Goal: Task Accomplishment & Management: Use online tool/utility

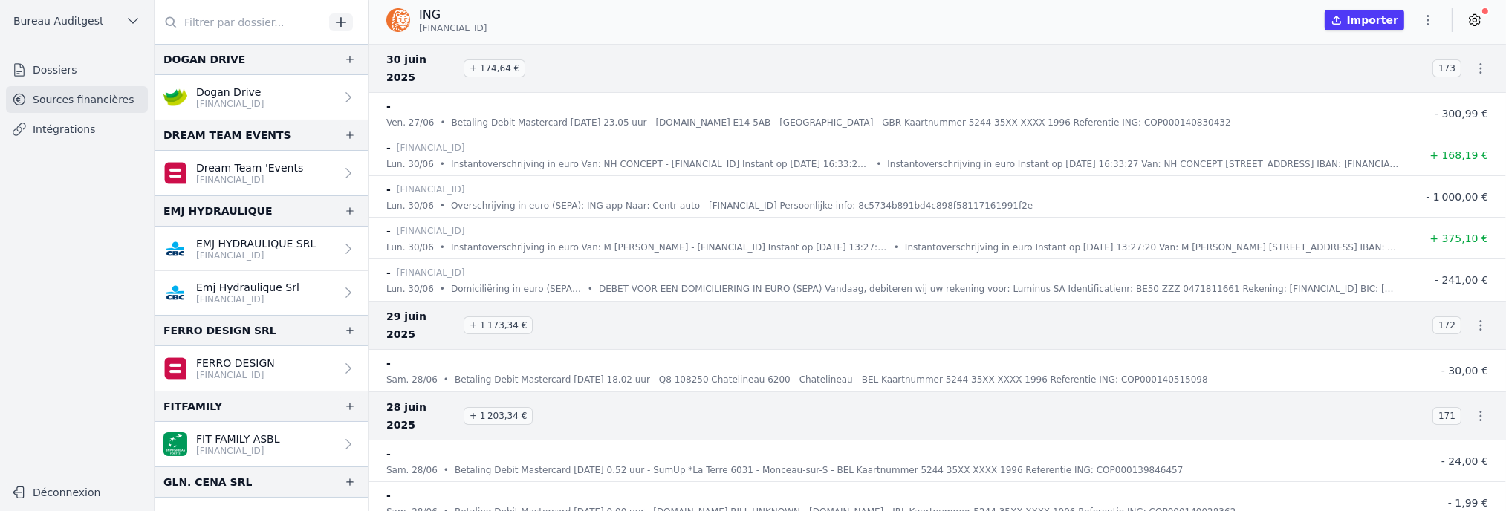
click at [226, 22] on input "text" at bounding box center [238, 22] width 169 height 27
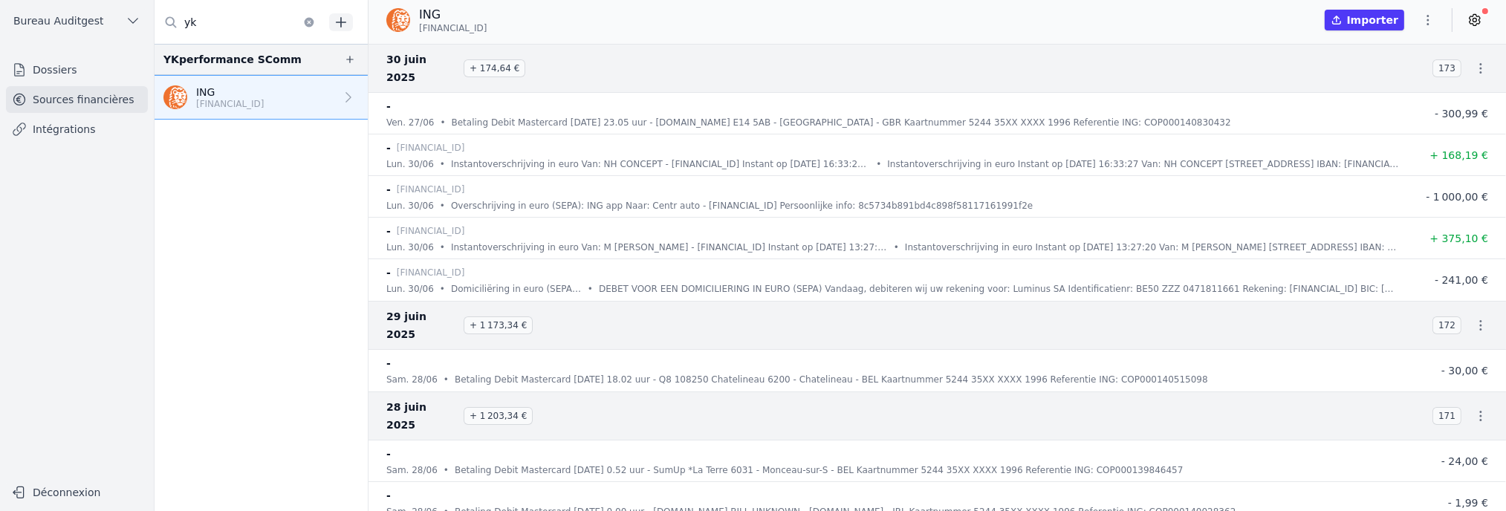
type input "yk"
click at [246, 354] on nav "YKperformance SComm ING [FINANCIAL_ID]" at bounding box center [260, 277] width 213 height 467
click at [49, 132] on link "Intégrations" at bounding box center [77, 129] width 142 height 27
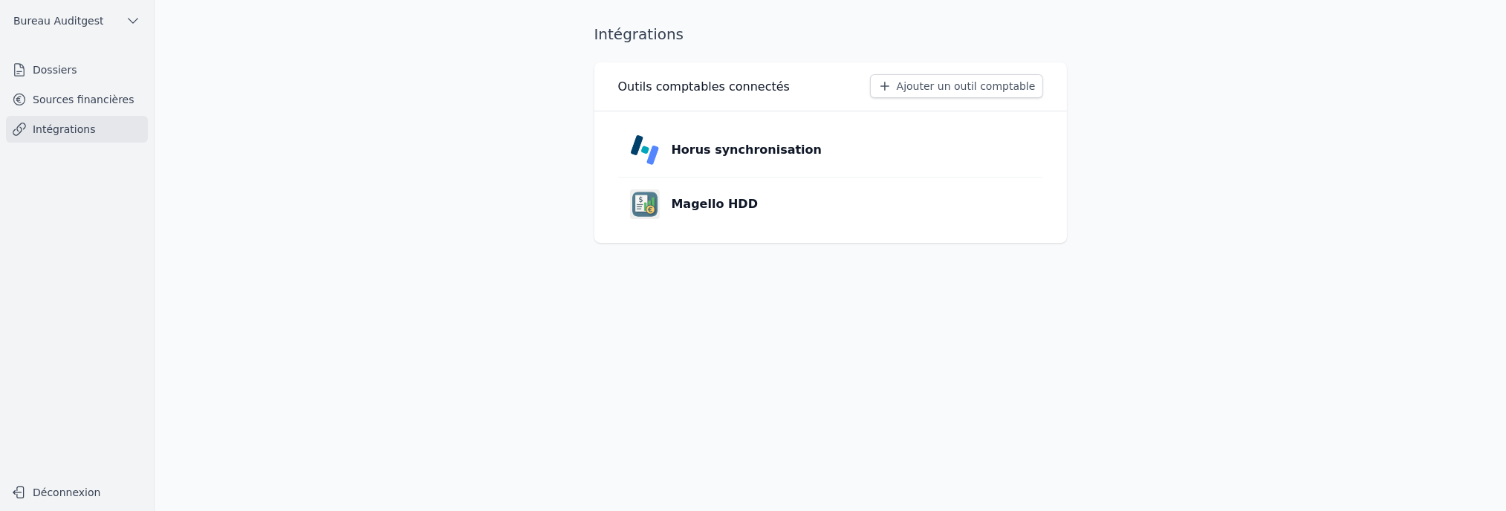
click at [712, 153] on p "Horus synchronisation" at bounding box center [746, 150] width 151 height 18
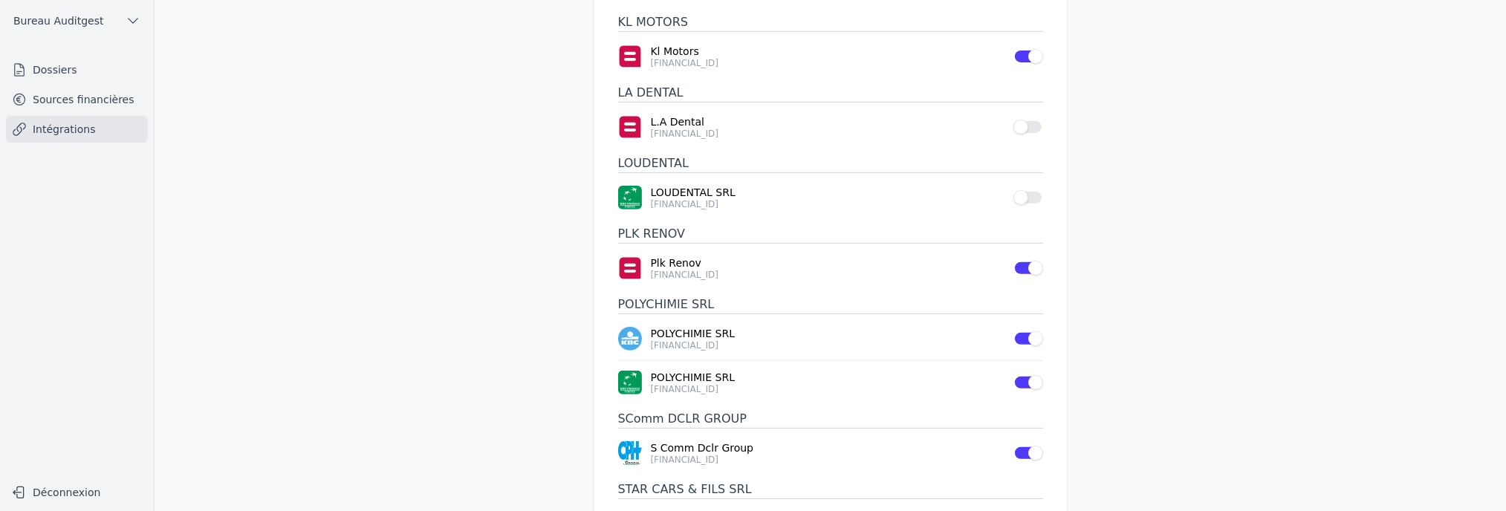
scroll to position [946, 0]
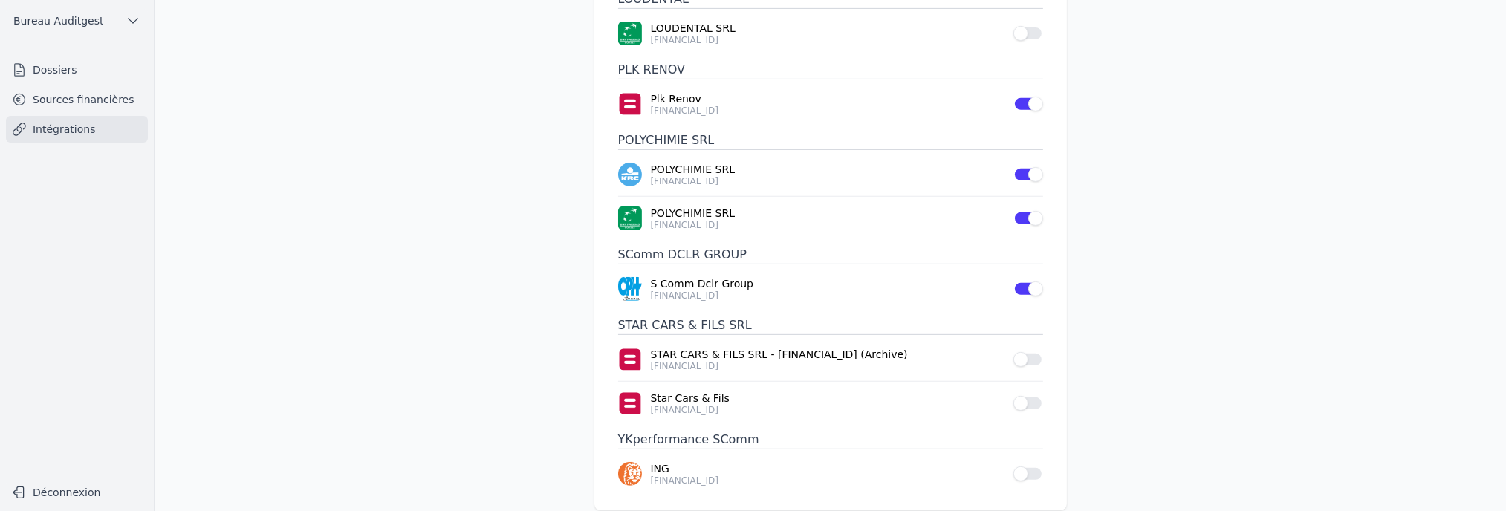
click at [1033, 466] on button "Use setting" at bounding box center [1028, 473] width 30 height 15
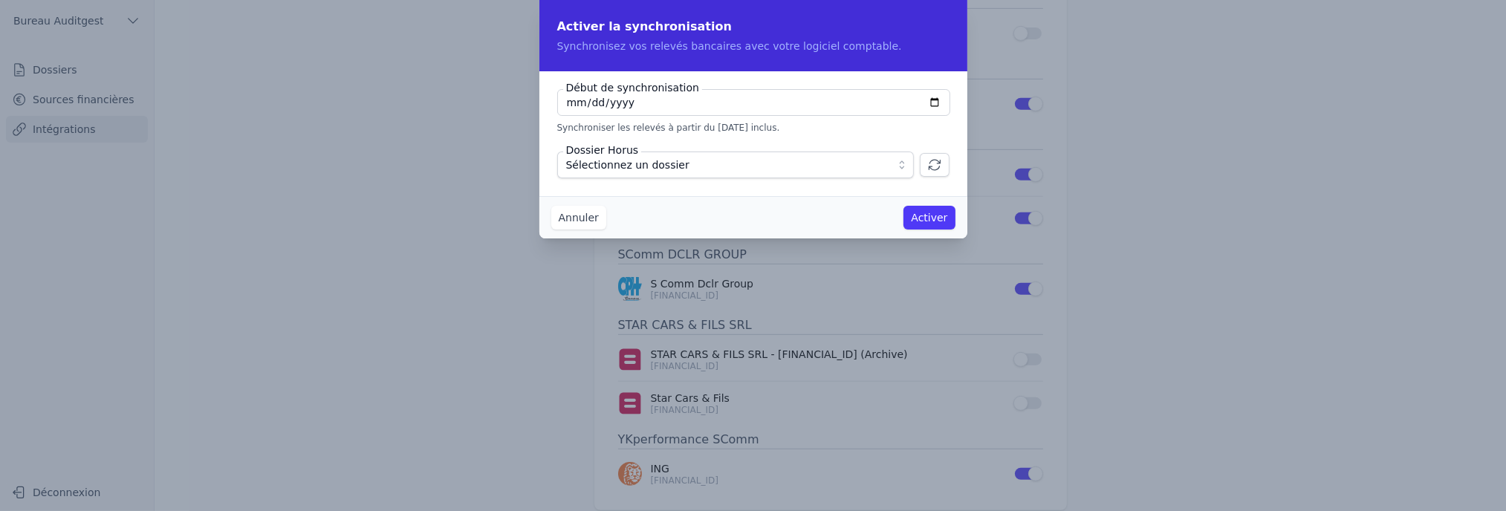
click at [652, 160] on span "Sélectionnez un dossier" at bounding box center [627, 165] width 123 height 18
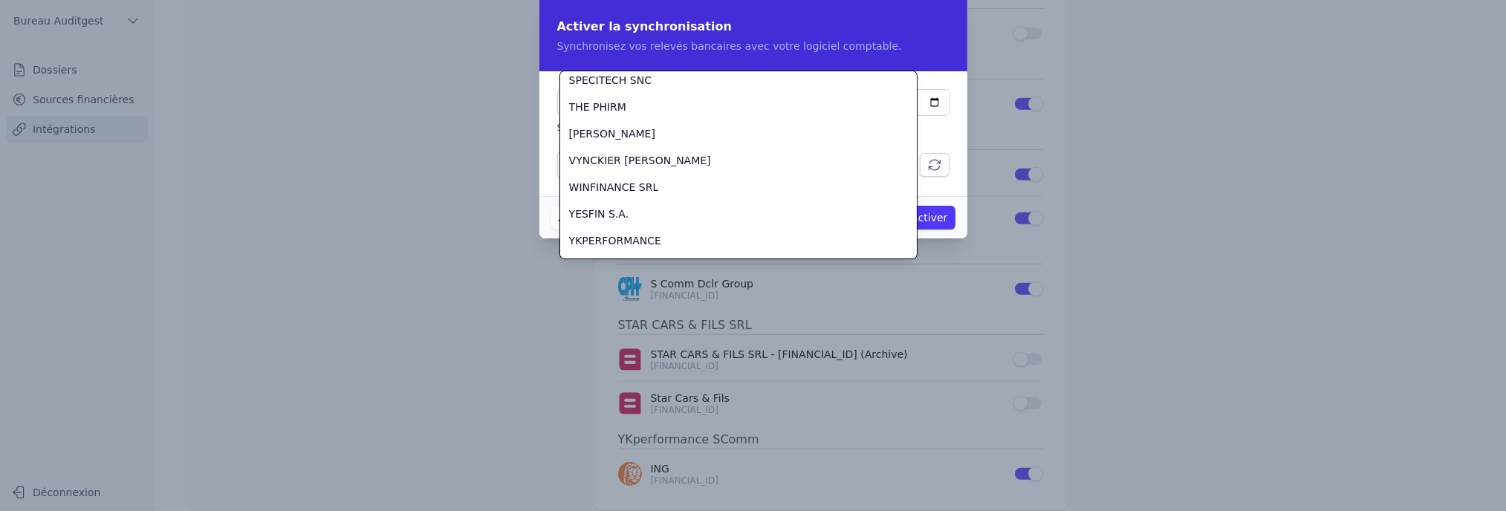
scroll to position [1844, 0]
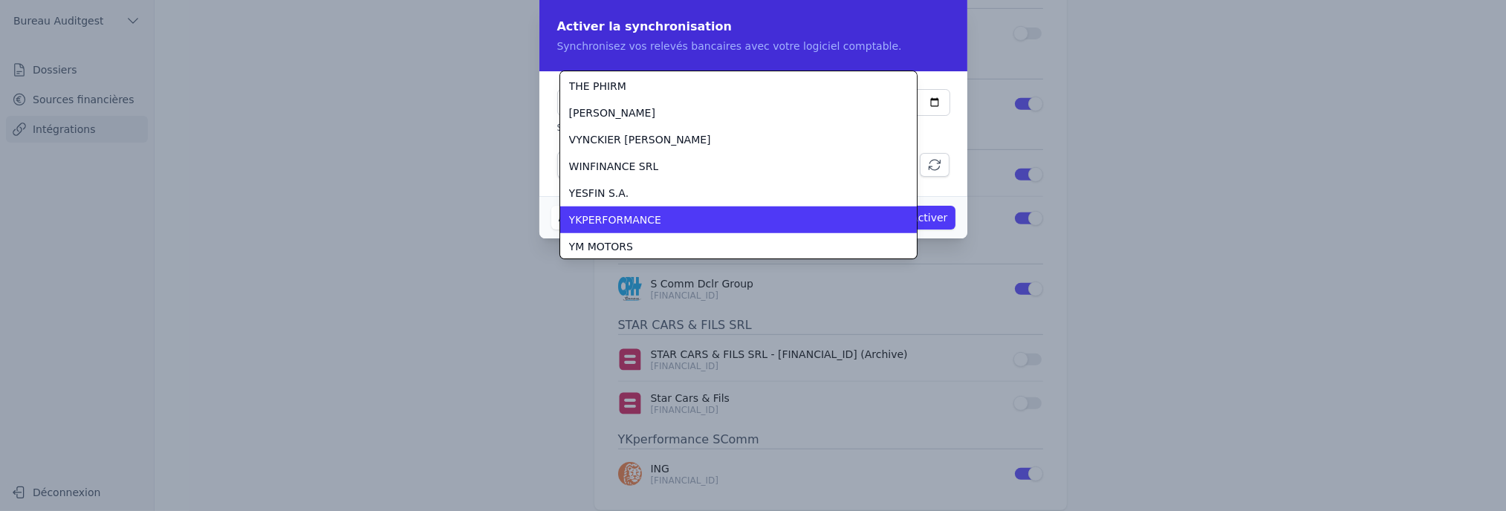
click at [687, 224] on div "YKPERFORMANCE" at bounding box center [729, 219] width 321 height 15
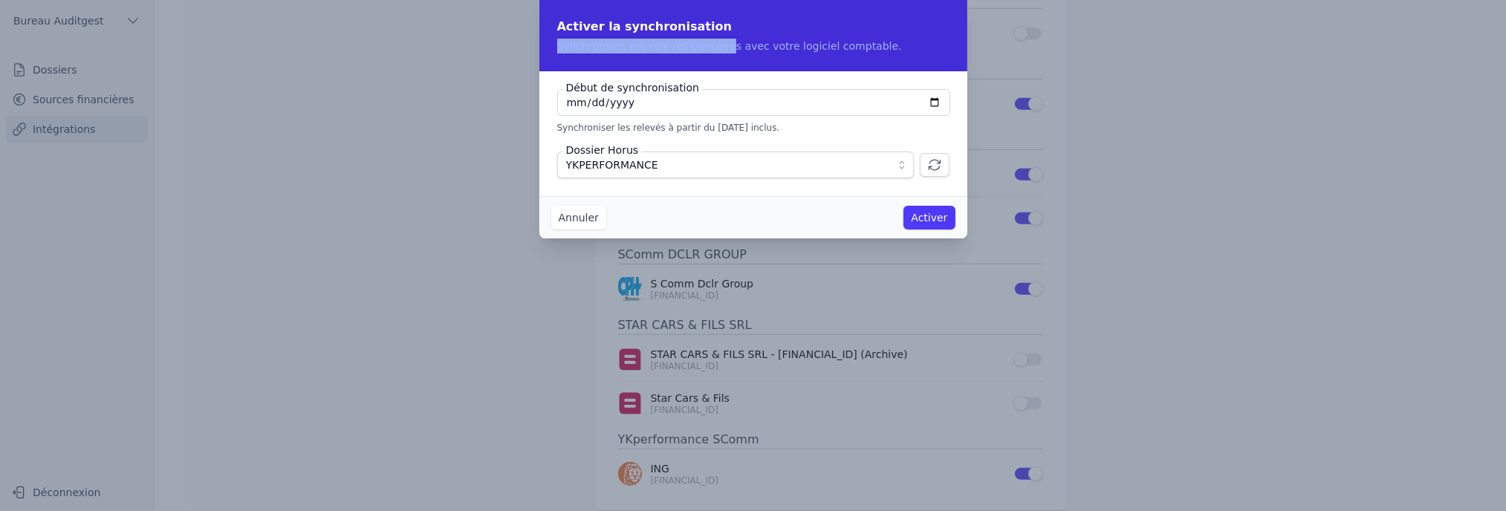
drag, startPoint x: 751, startPoint y: 24, endPoint x: 706, endPoint y: 51, distance: 53.0
click at [706, 51] on div "Activer la synchronisation Synchronisez vos relevés bancaires avec votre logici…" at bounding box center [753, 35] width 428 height 71
click at [926, 221] on button "Activer" at bounding box center [928, 218] width 51 height 24
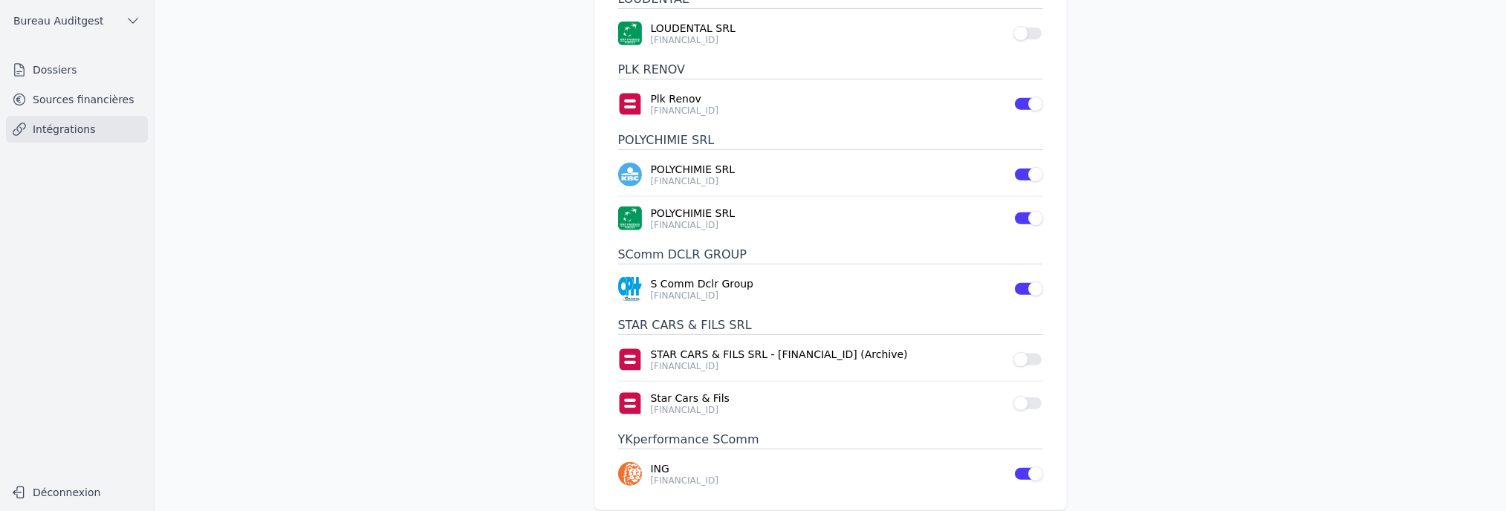
click at [112, 105] on link "Sources financières" at bounding box center [77, 99] width 142 height 27
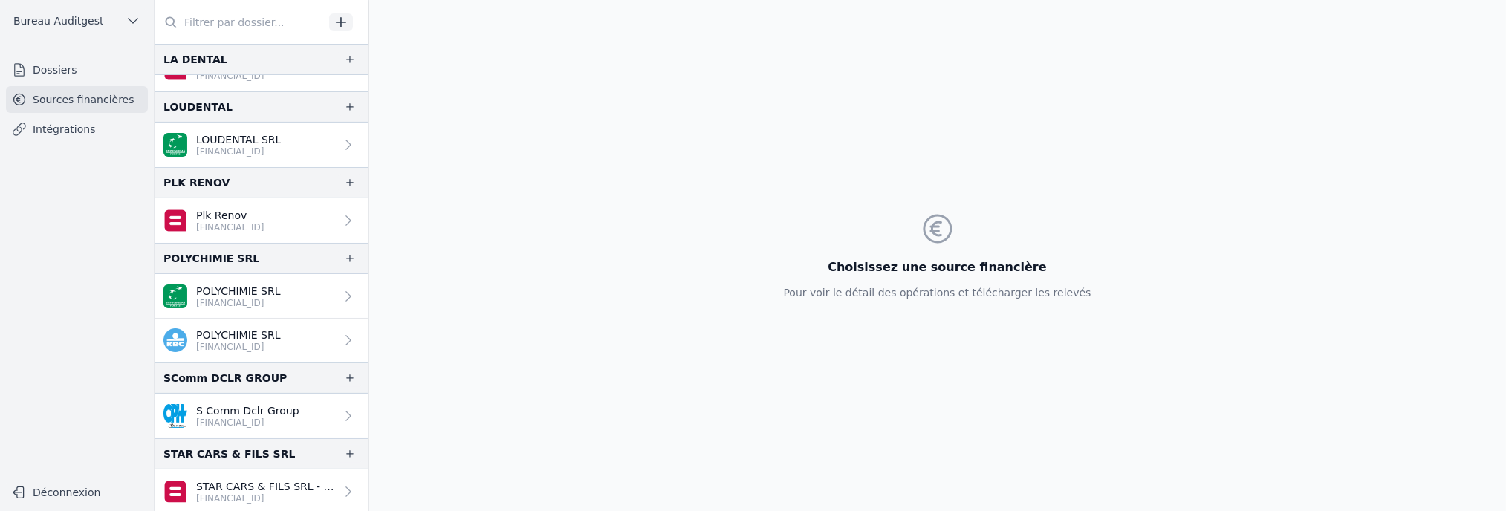
scroll to position [824, 0]
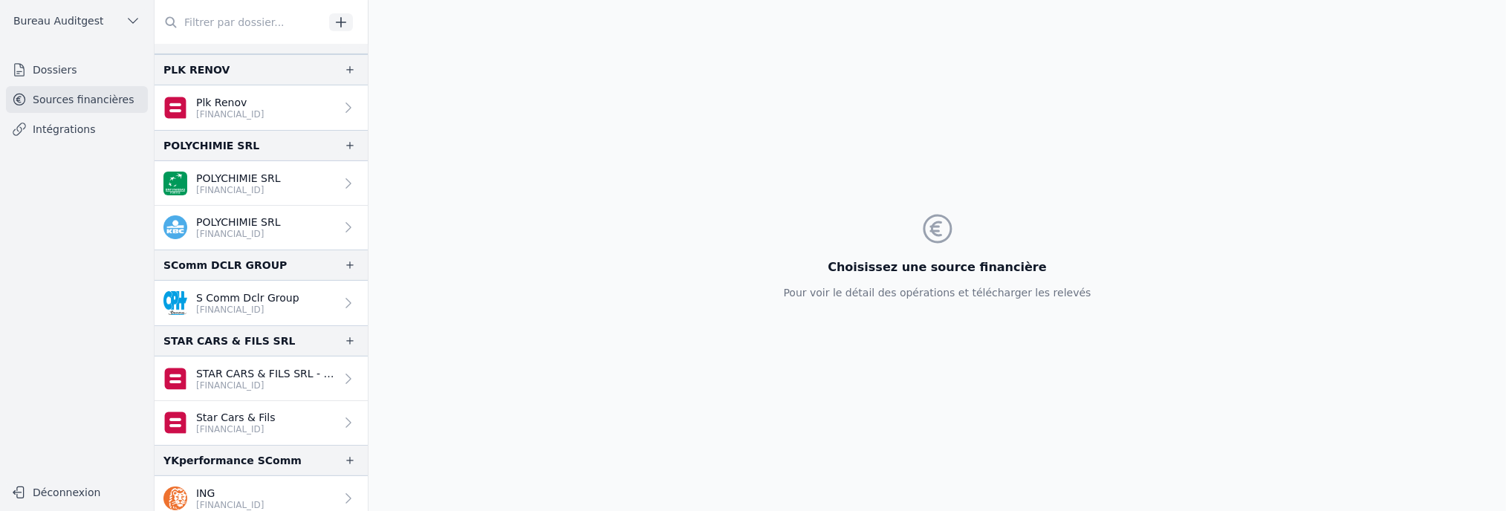
click at [256, 486] on p "ING" at bounding box center [230, 493] width 68 height 15
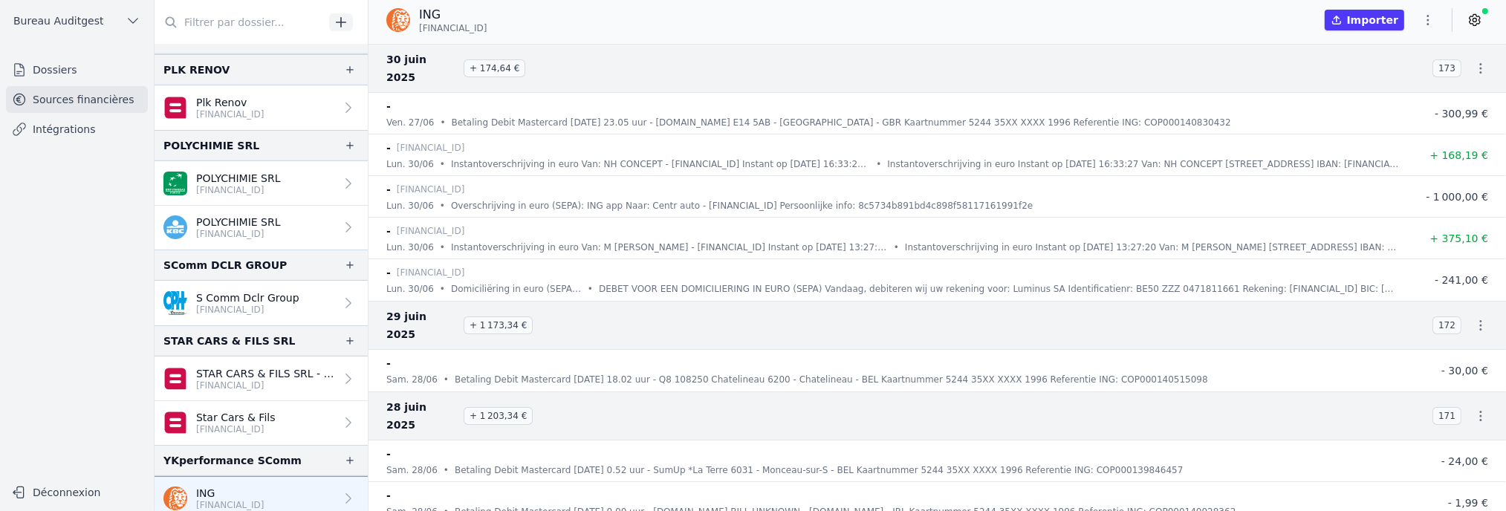
click at [1375, 20] on button "Importer" at bounding box center [1363, 20] width 79 height 21
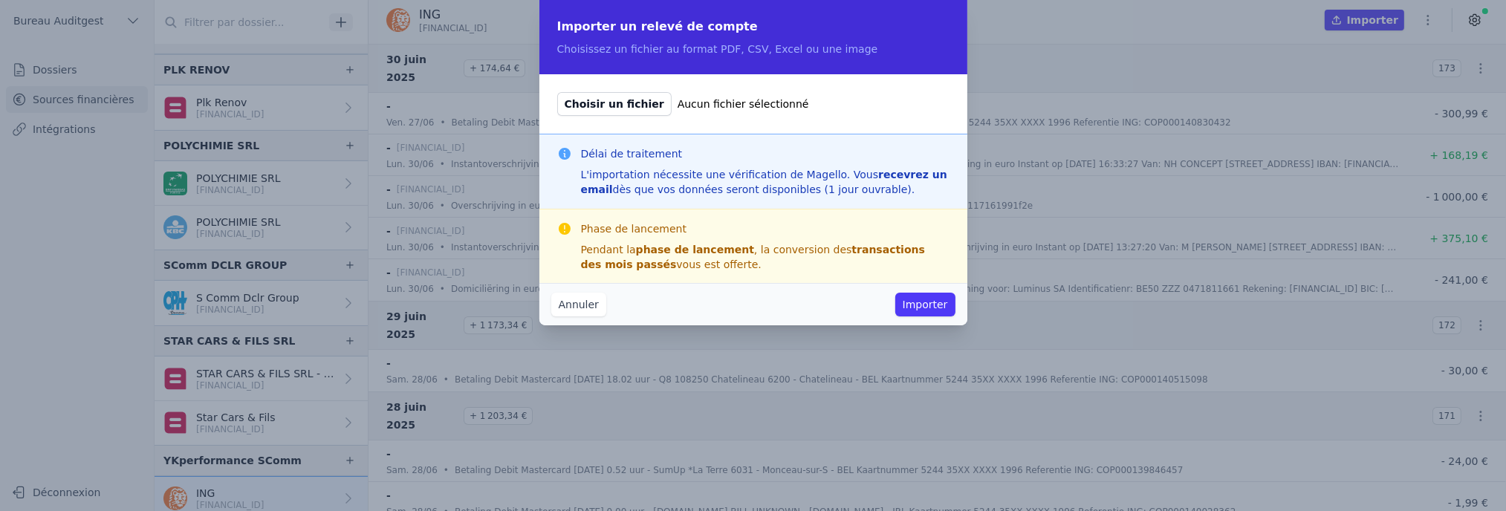
click at [576, 308] on button "Annuler" at bounding box center [578, 305] width 55 height 24
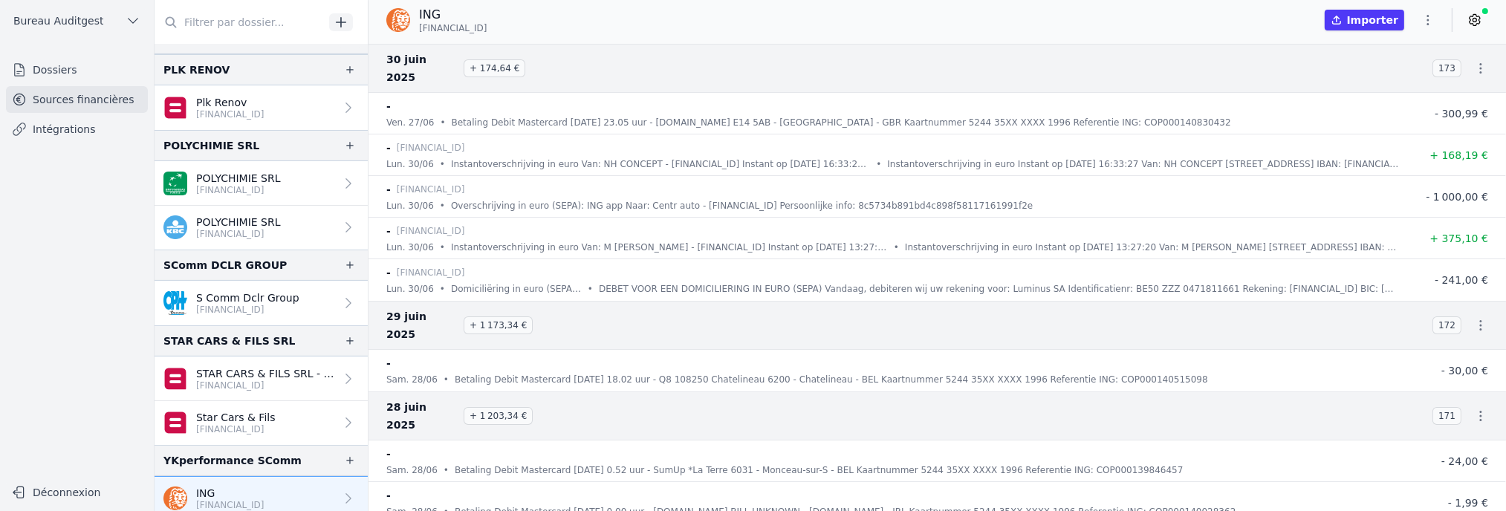
click at [1428, 19] on icon "button" at bounding box center [1428, 20] width 2 height 10
click at [1475, 25] on div at bounding box center [753, 255] width 1506 height 511
click at [1473, 22] on icon at bounding box center [1474, 20] width 15 height 15
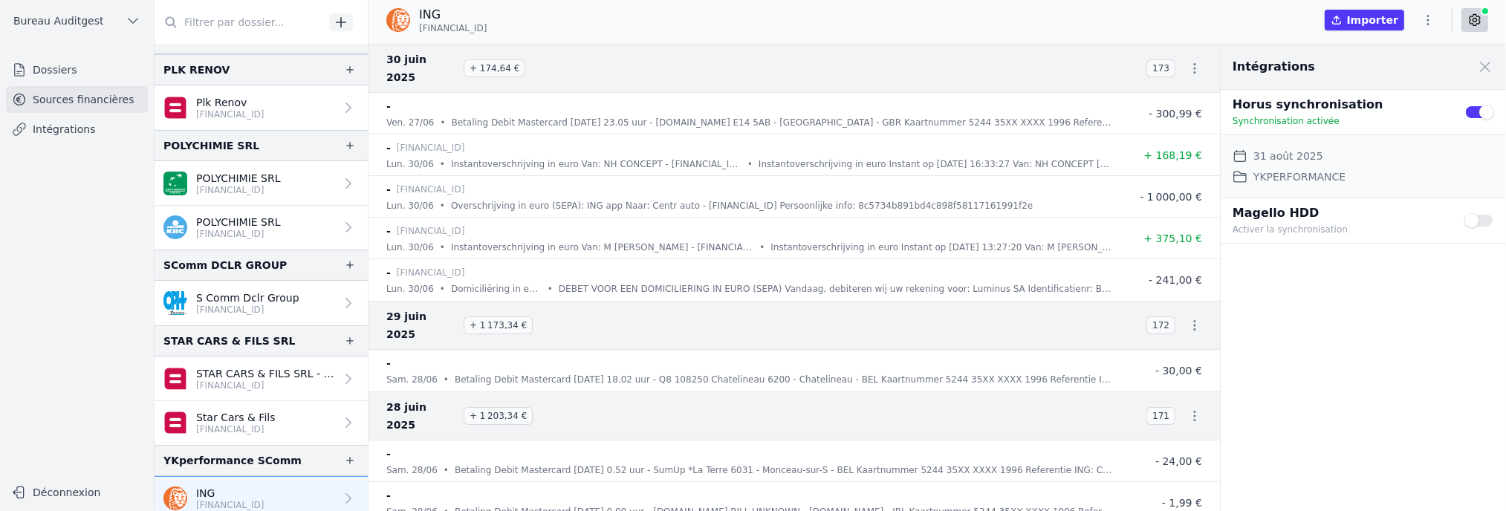
click at [689, 28] on div "ING [FINANCIAL_ID] Importer" at bounding box center [936, 20] width 1137 height 28
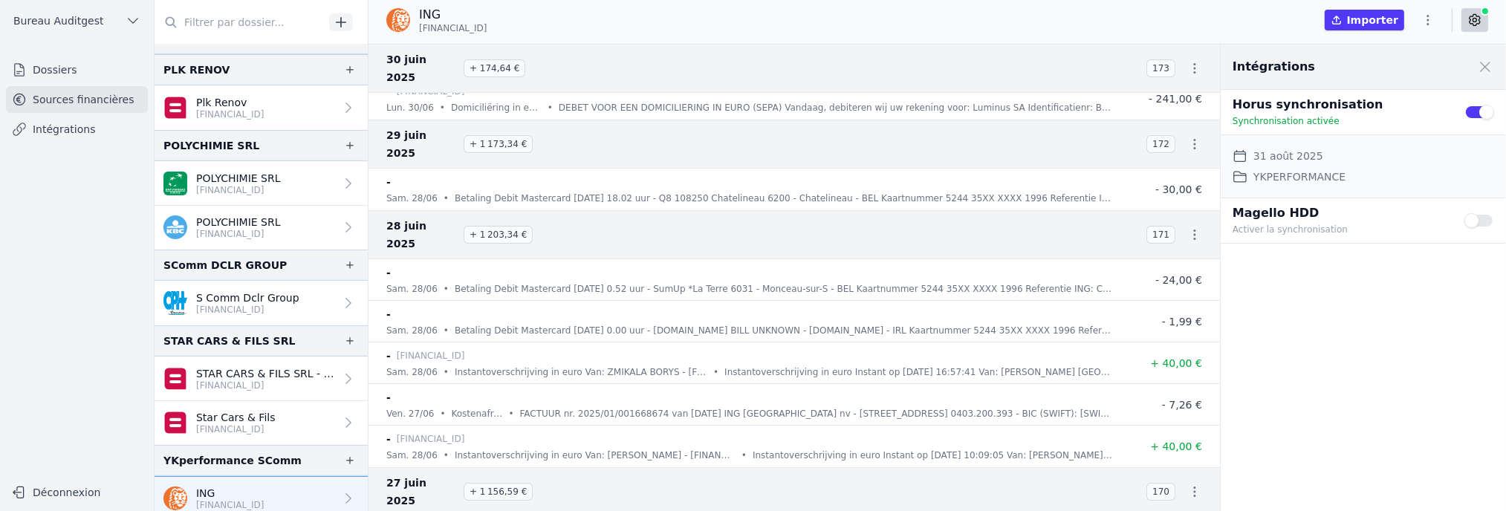
scroll to position [222, 0]
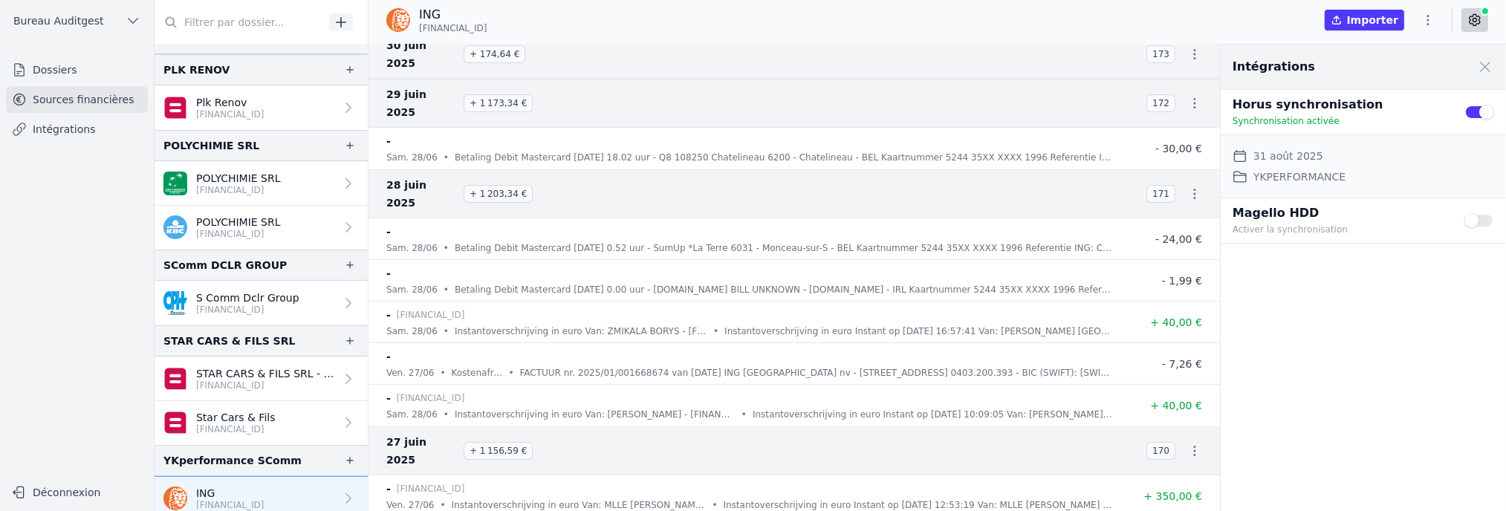
click at [1428, 19] on icon "button" at bounding box center [1428, 20] width 2 height 10
click at [1390, 83] on button "Exporter" at bounding box center [1392, 78] width 107 height 27
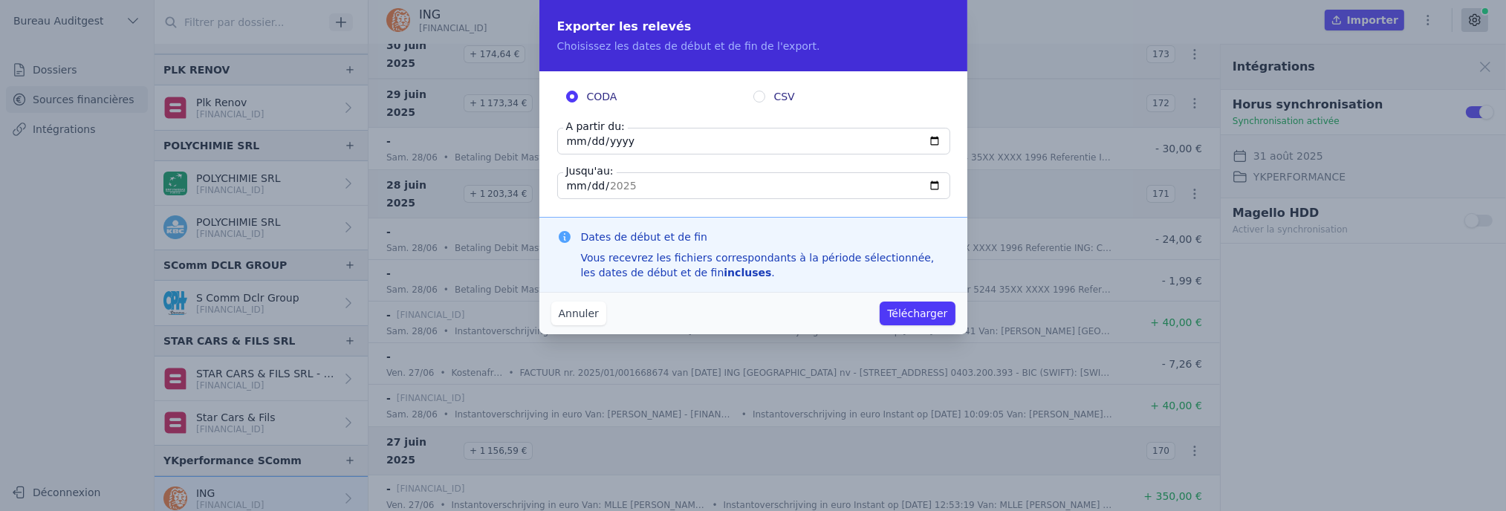
click at [595, 312] on button "Annuler" at bounding box center [578, 314] width 55 height 24
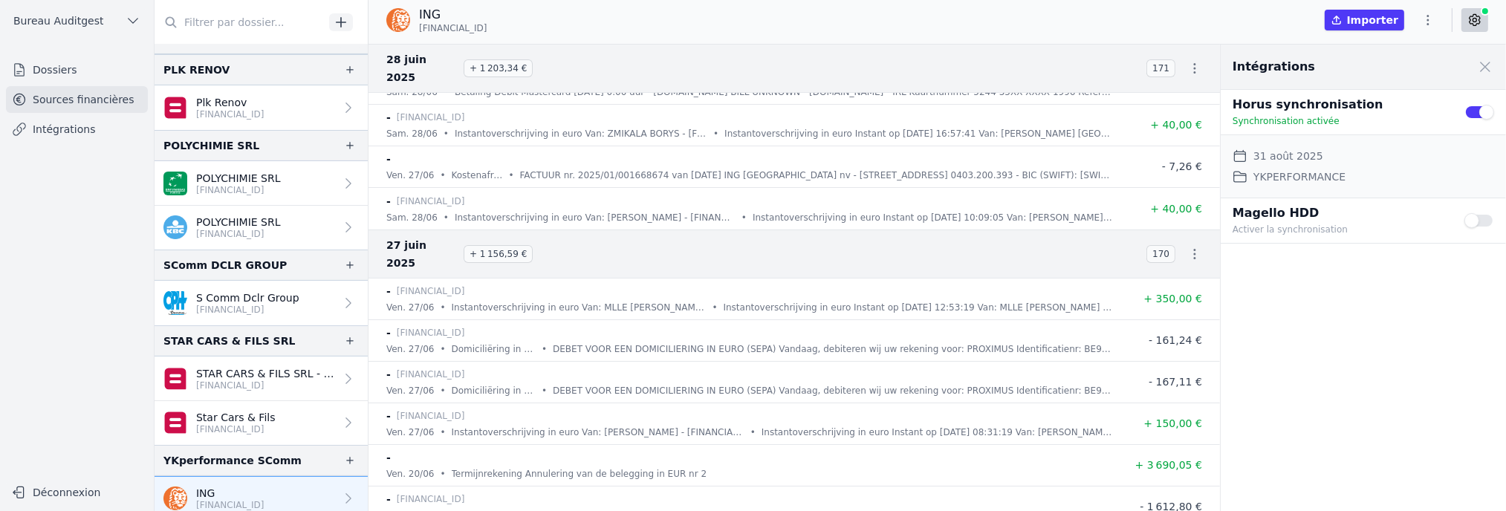
scroll to position [520, 0]
